Goal: Browse casually

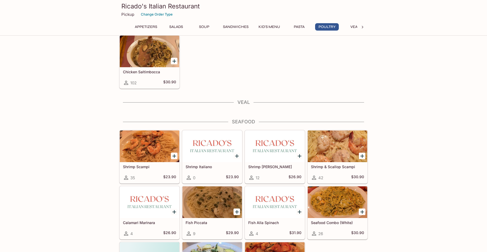
scroll to position [948, 0]
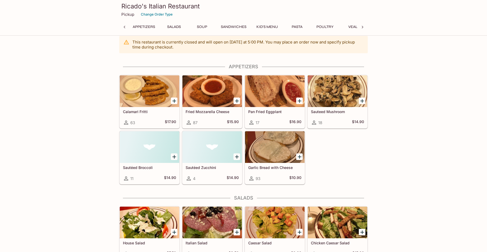
scroll to position [0, 0]
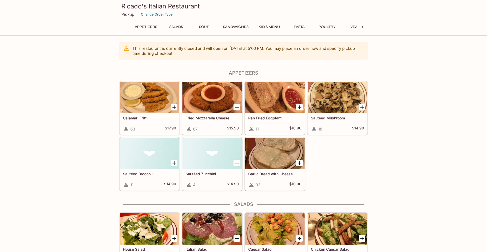
click at [178, 27] on button "Salads" at bounding box center [176, 26] width 24 height 7
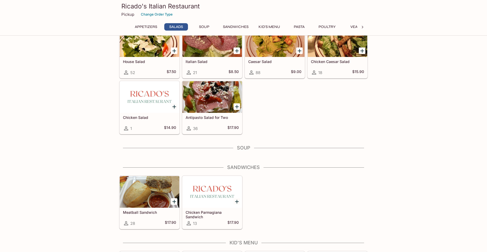
scroll to position [156, 0]
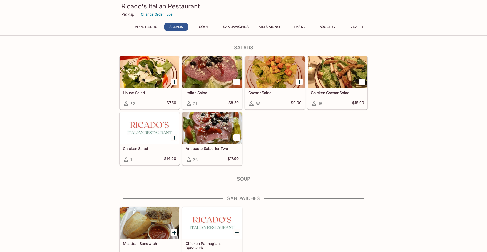
click at [300, 27] on button "Pasta" at bounding box center [299, 26] width 24 height 7
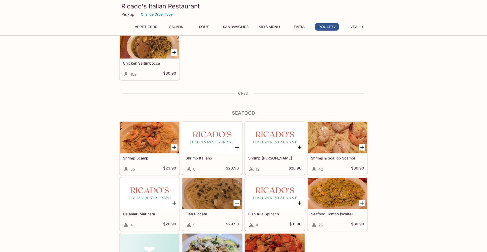
scroll to position [962, 0]
